Goal: Ask a question

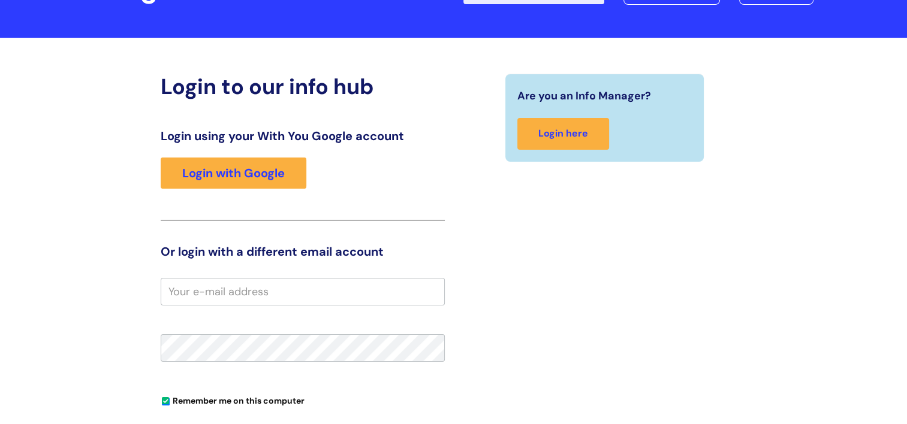
scroll to position [60, 0]
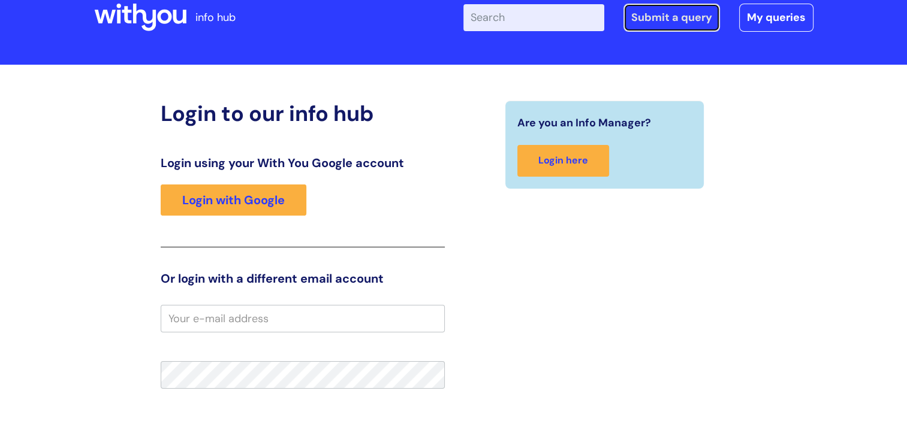
click at [700, 17] on link "Submit a query" at bounding box center [672, 18] width 97 height 28
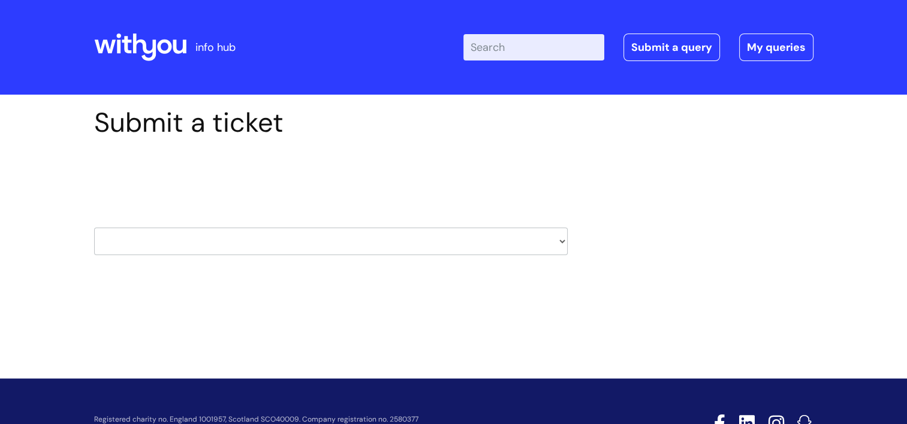
click at [537, 245] on select "HR / People IT and Support Clinical Drug Alerts Finance Accounts Data Support T…" at bounding box center [331, 242] width 474 height 28
select select "hr_/_people"
click at [94, 228] on select "HR / People IT and Support Clinical Drug Alerts Finance Accounts Data Support T…" at bounding box center [331, 242] width 474 height 28
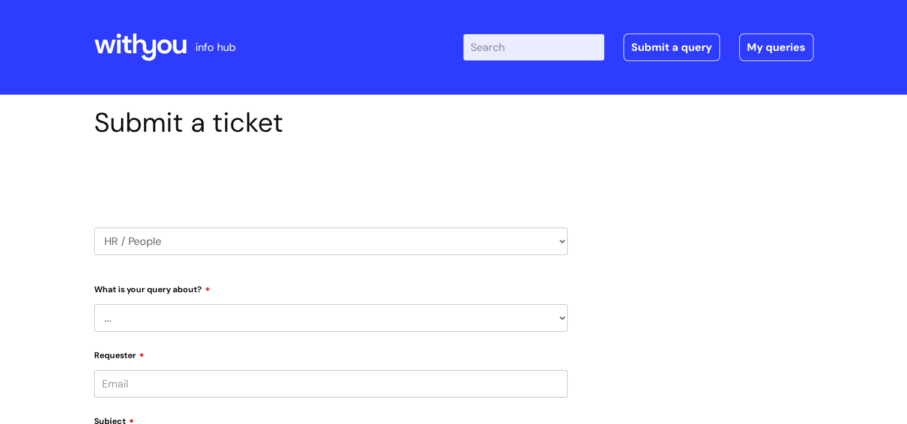
scroll to position [60, 0]
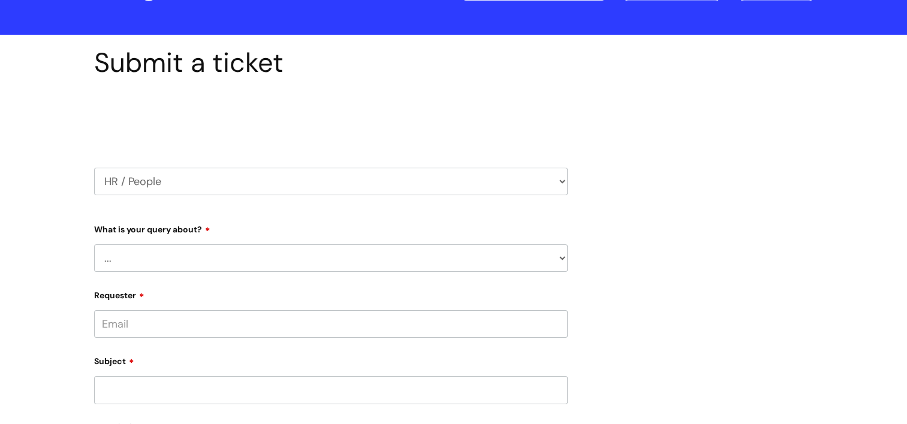
click at [437, 255] on select "... Absence Query Holiday Query Employee change request General HR Query iTrent…" at bounding box center [331, 259] width 474 height 28
click at [709, 239] on div "Submit a ticket Select issue type HR / People IT and Support Clinical Drug Aler…" at bounding box center [453, 358] width 737 height 623
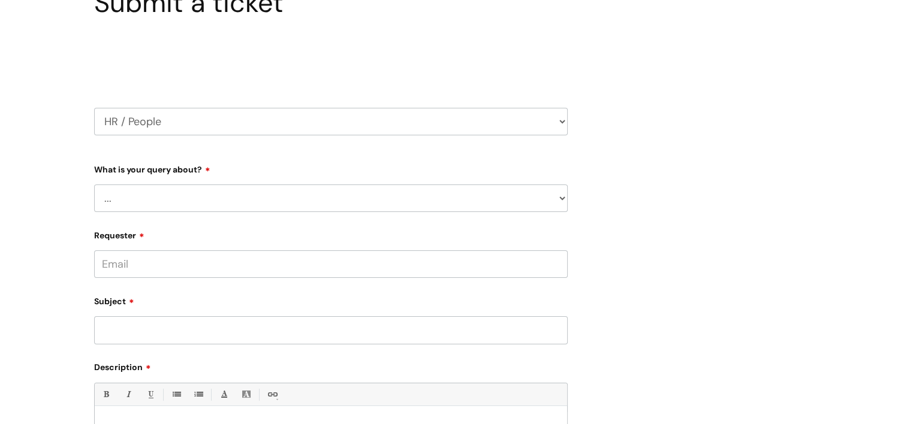
scroll to position [240, 0]
